Goal: Task Accomplishment & Management: Manage account settings

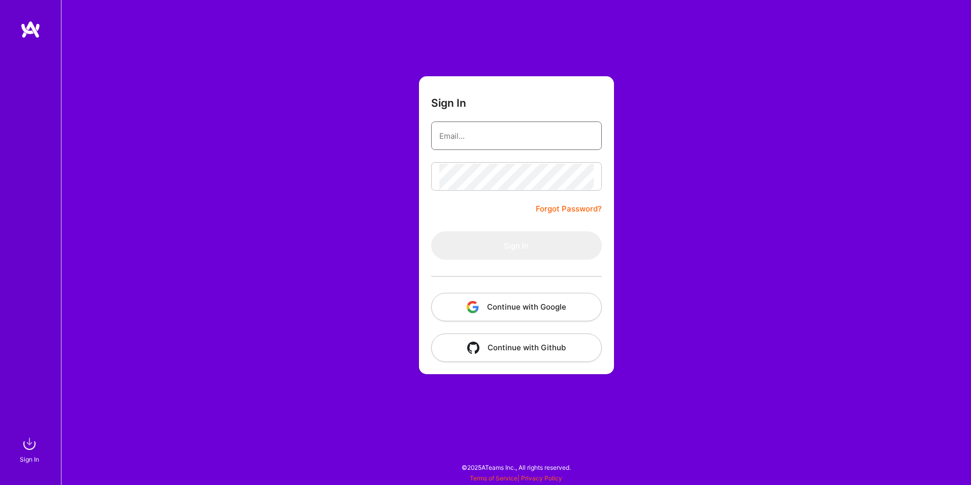
type input "[PERSON_NAME][EMAIL_ADDRESS][DOMAIN_NAME]"
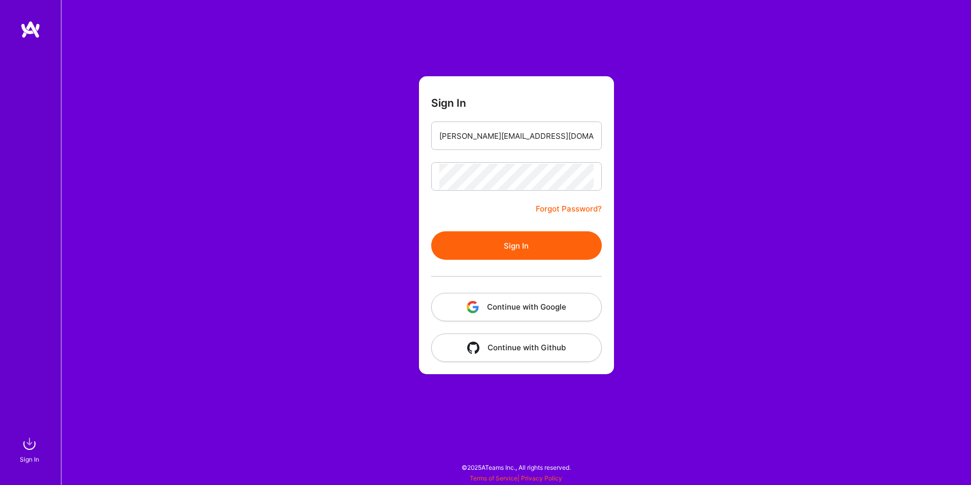
click at [520, 243] on button "Sign In" at bounding box center [516, 245] width 171 height 28
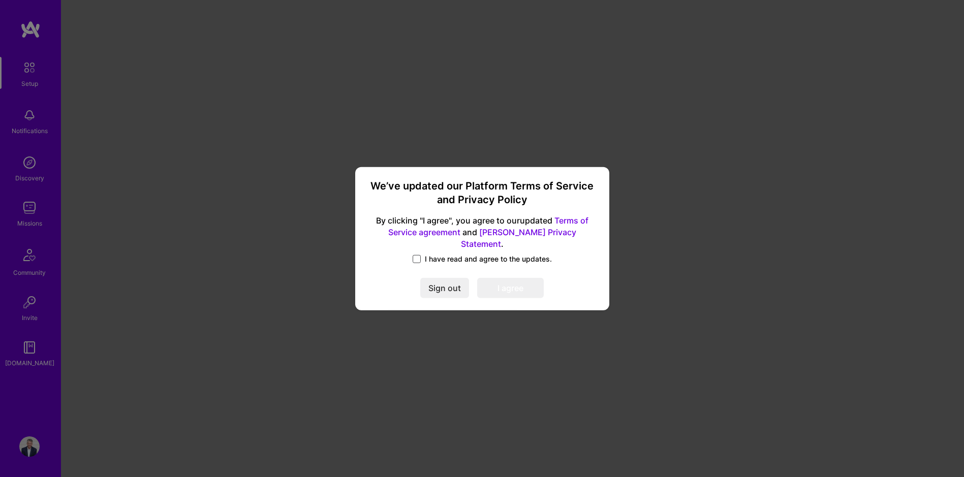
click at [416, 255] on span at bounding box center [417, 259] width 8 height 8
click at [0, 0] on input "I have read and agree to the updates." at bounding box center [0, 0] width 0 height 0
click at [499, 282] on button "I agree" at bounding box center [510, 288] width 67 height 20
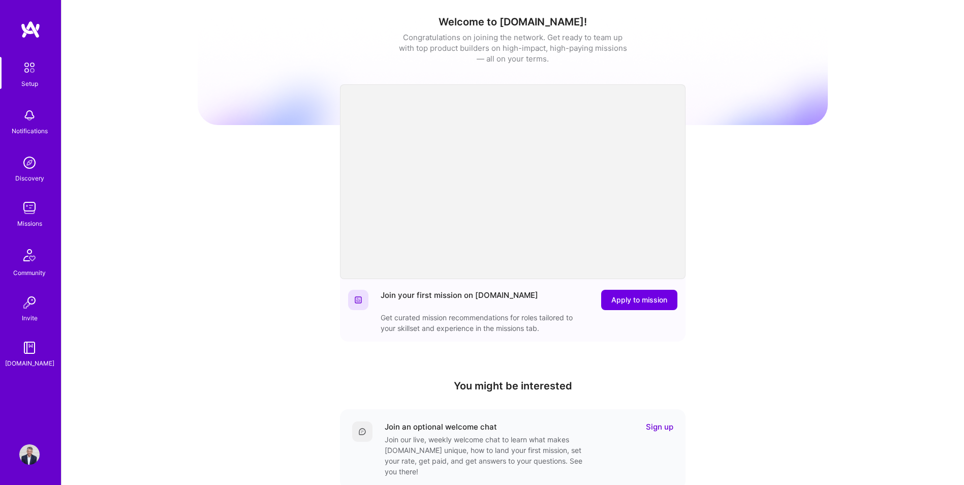
click at [30, 75] on img at bounding box center [29, 67] width 21 height 21
click at [23, 208] on img at bounding box center [29, 208] width 20 height 20
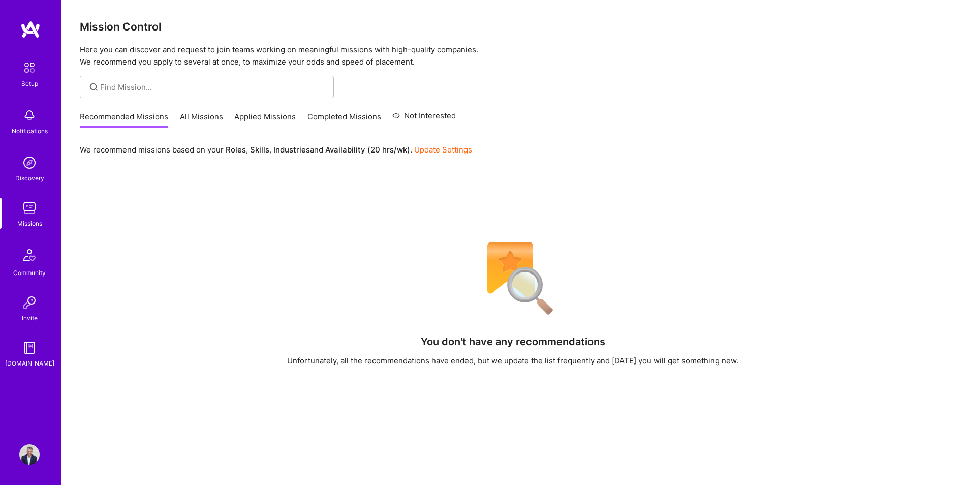
click at [204, 113] on link "All Missions" at bounding box center [201, 119] width 43 height 17
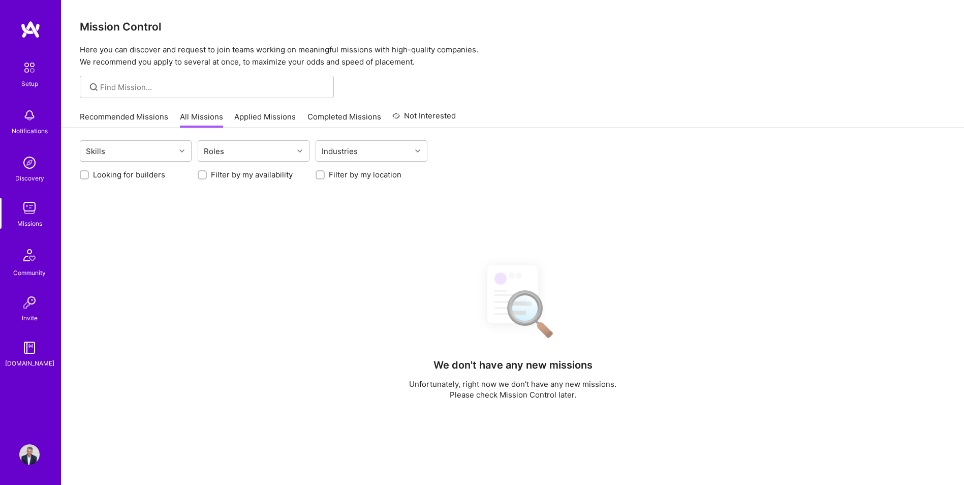
click at [155, 115] on link "Recommended Missions" at bounding box center [124, 119] width 88 height 17
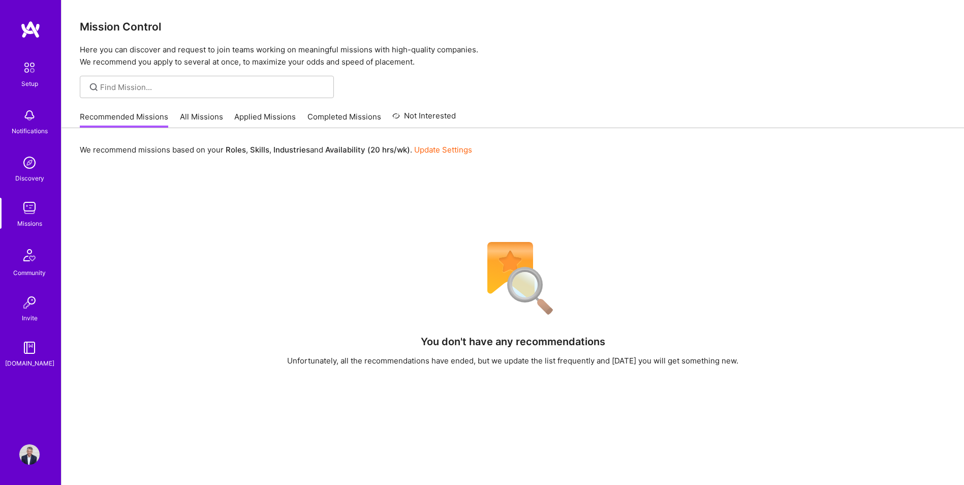
click at [446, 150] on link "Update Settings" at bounding box center [443, 150] width 58 height 10
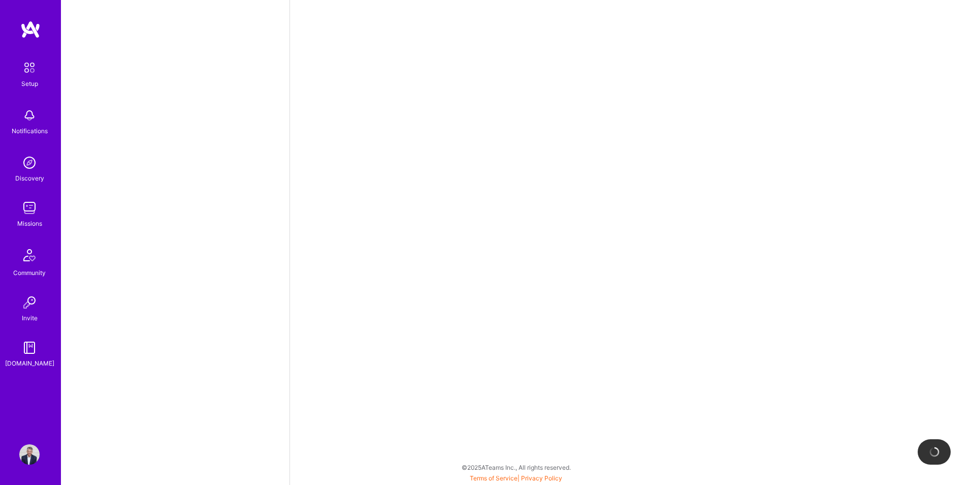
select select "SG"
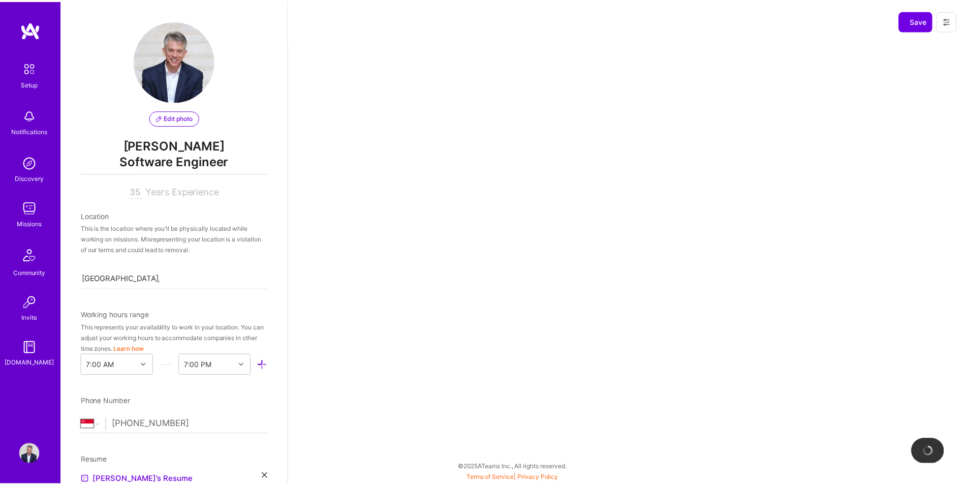
scroll to position [361, 0]
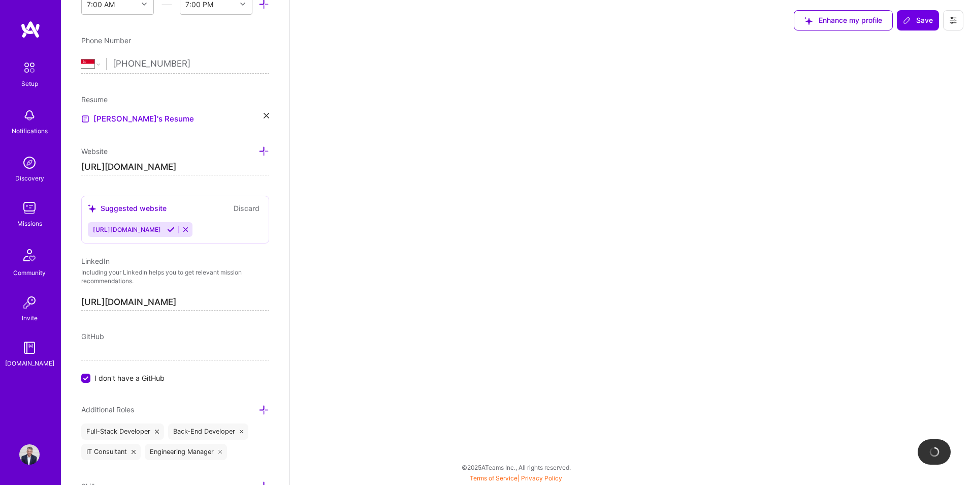
select select "Right Now"
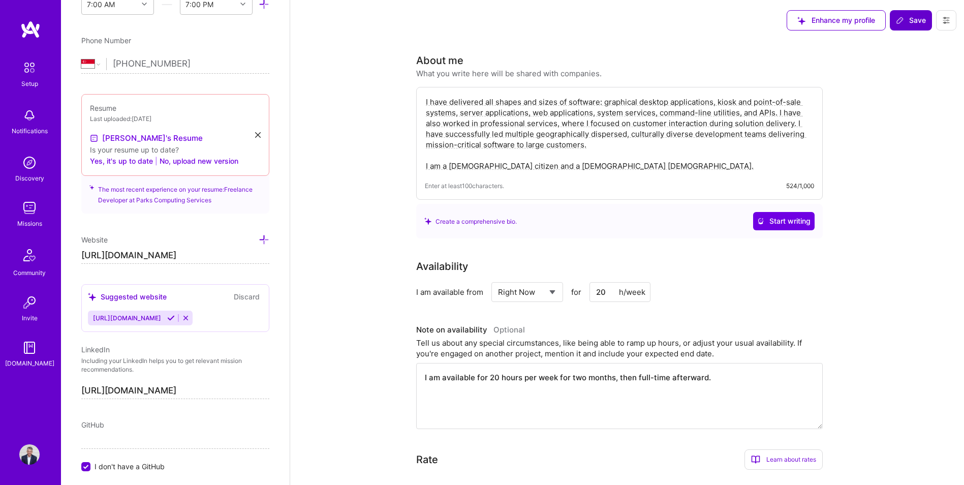
click at [910, 23] on span "Save" at bounding box center [911, 20] width 30 height 10
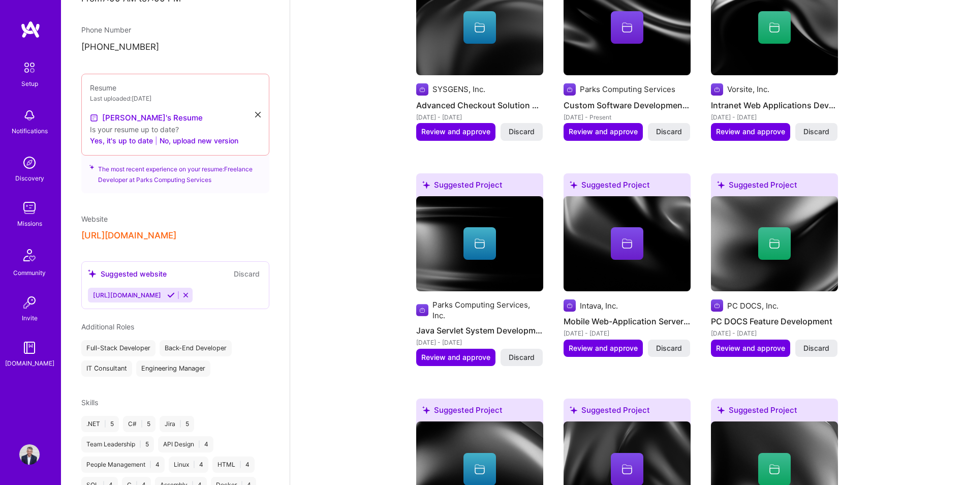
scroll to position [0, 0]
